Goal: Transaction & Acquisition: Purchase product/service

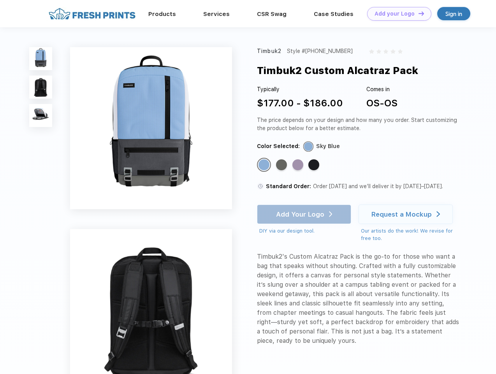
click at [396, 14] on link "Add your Logo Design Tool" at bounding box center [399, 14] width 64 height 14
click at [0, 0] on div "Design Tool" at bounding box center [0, 0] width 0 height 0
click at [418, 13] on link "Add your Logo Design Tool" at bounding box center [399, 14] width 64 height 14
click at [41, 58] on img at bounding box center [40, 58] width 23 height 23
click at [41, 87] on img at bounding box center [40, 87] width 23 height 23
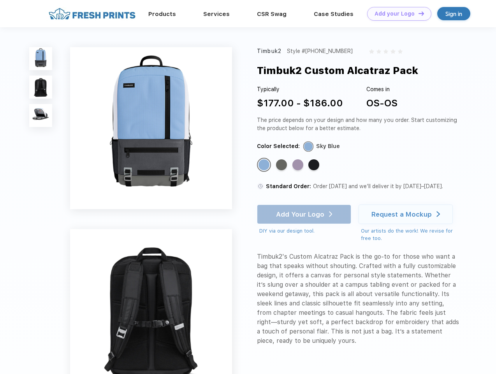
click at [41, 116] on img at bounding box center [40, 115] width 23 height 23
click at [265, 165] on div "Standard Color" at bounding box center [264, 164] width 11 height 11
click at [282, 165] on div "Standard Color" at bounding box center [281, 164] width 11 height 11
click at [299, 165] on div "Standard Color" at bounding box center [298, 164] width 11 height 11
click at [315, 165] on div "Standard Color" at bounding box center [313, 164] width 11 height 11
